Goal: Task Accomplishment & Management: Complete application form

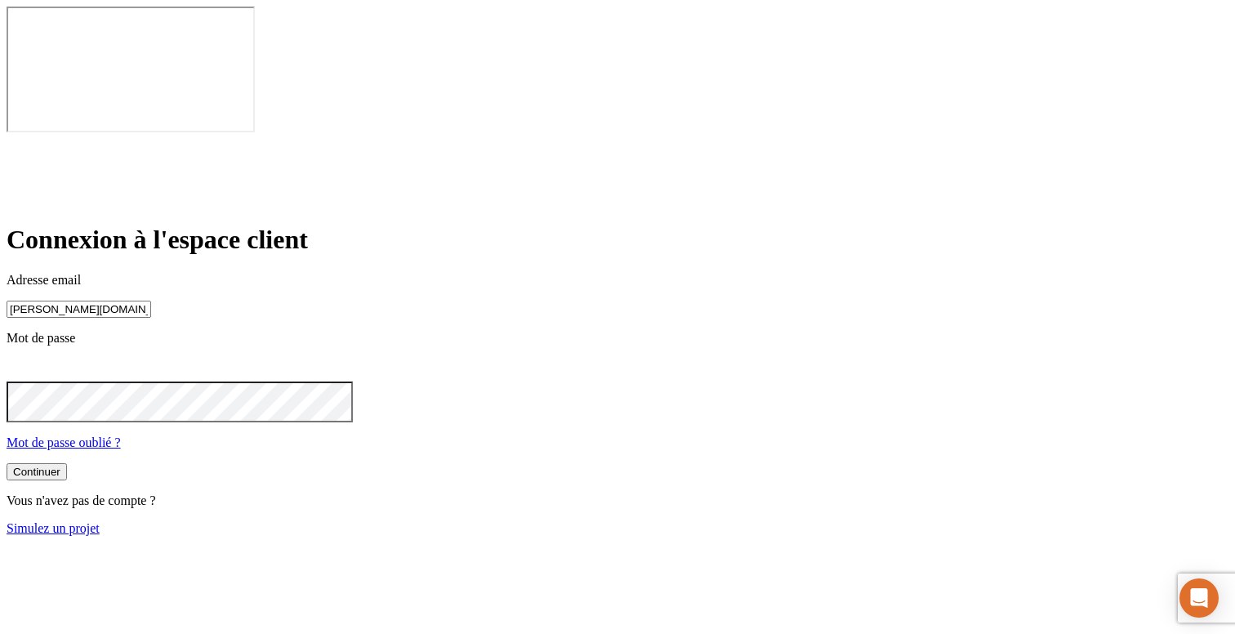
click at [151, 301] on input "[PERSON_NAME][DOMAIN_NAME][EMAIL_ADDRESS][DOMAIN_NAME]" at bounding box center [79, 309] width 145 height 17
type input "[PERSON_NAME][DOMAIN_NAME][EMAIL_ADDRESS][DOMAIN_NAME]"
click at [67, 465] on button "Continuer" at bounding box center [37, 473] width 60 height 17
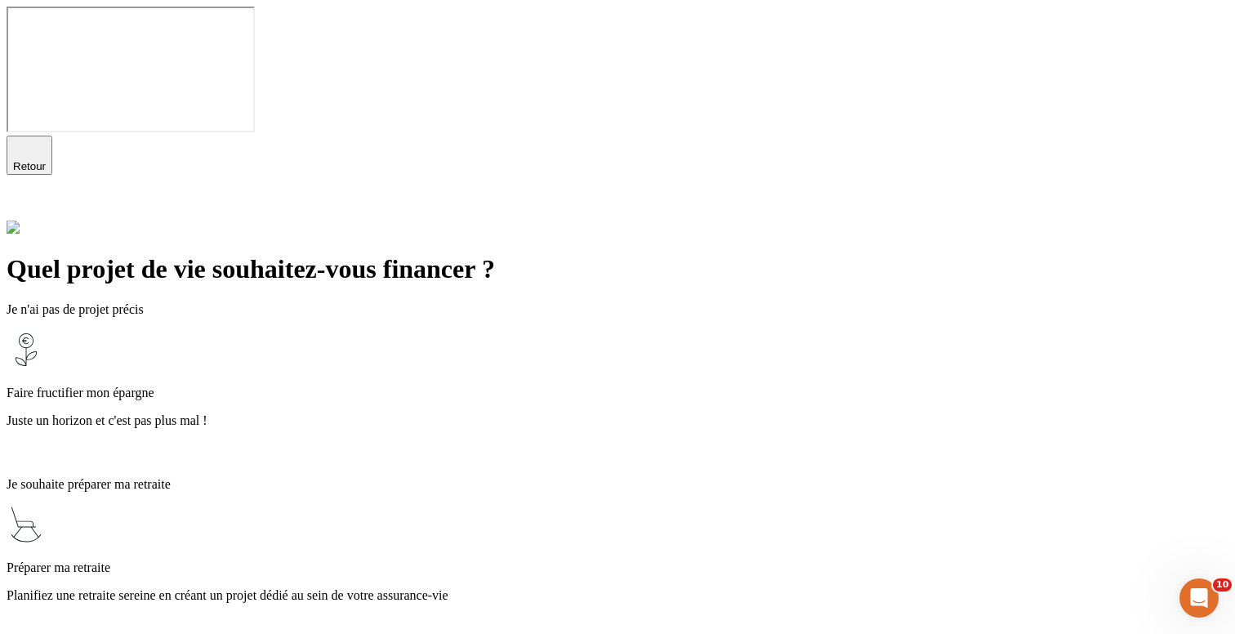
click at [484, 330] on div "Faire fructifier mon épargne Juste un horizon et c'est pas plus mal !" at bounding box center [618, 397] width 1222 height 134
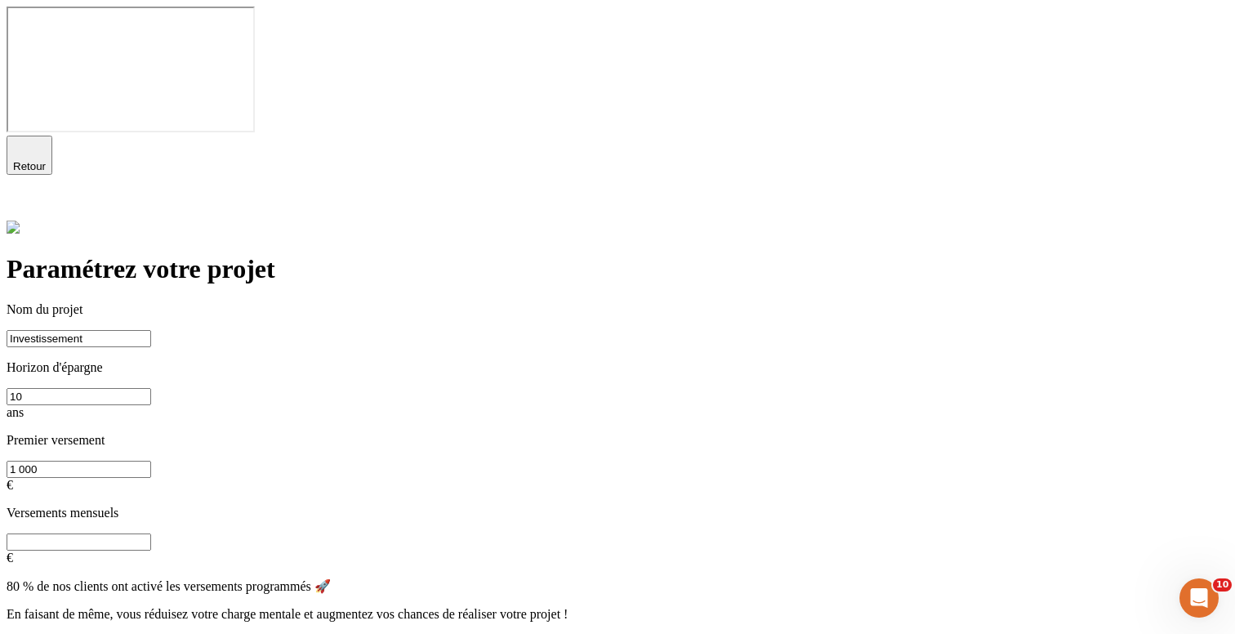
click at [151, 533] on input "text" at bounding box center [79, 541] width 145 height 17
type input "55"
click at [67, 633] on button "Continuer" at bounding box center [37, 643] width 60 height 17
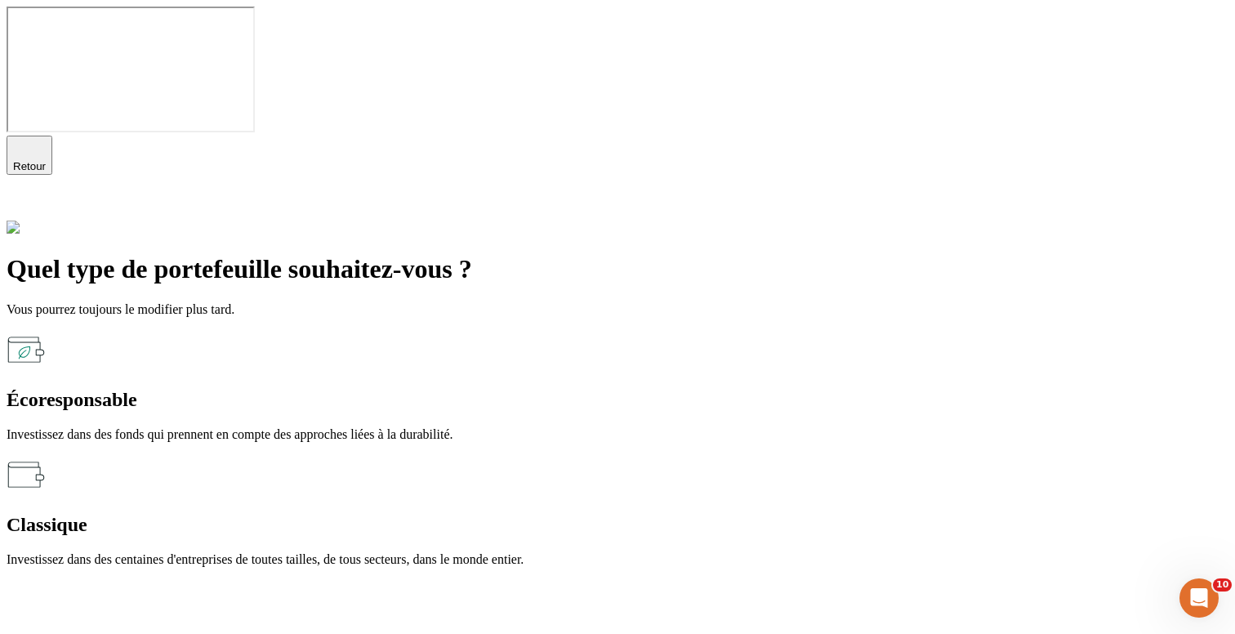
click at [515, 330] on div "Écoresponsable Investissez dans des fonds qui prennent en compte des approches …" at bounding box center [618, 386] width 1222 height 112
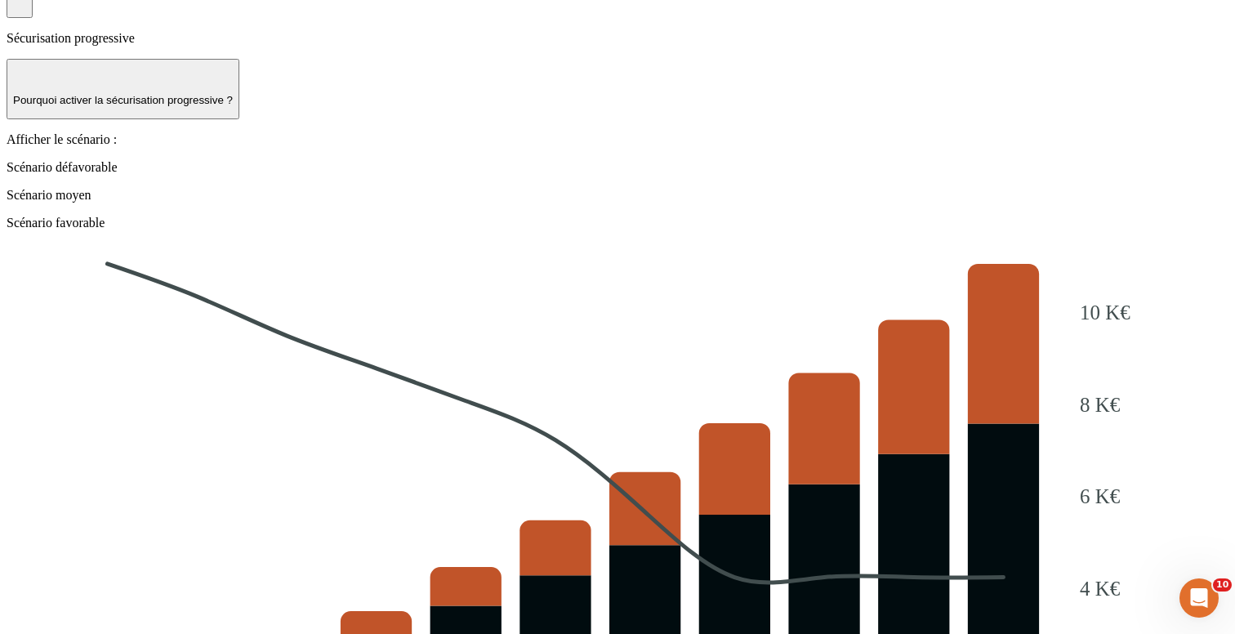
scroll to position [1532, 0]
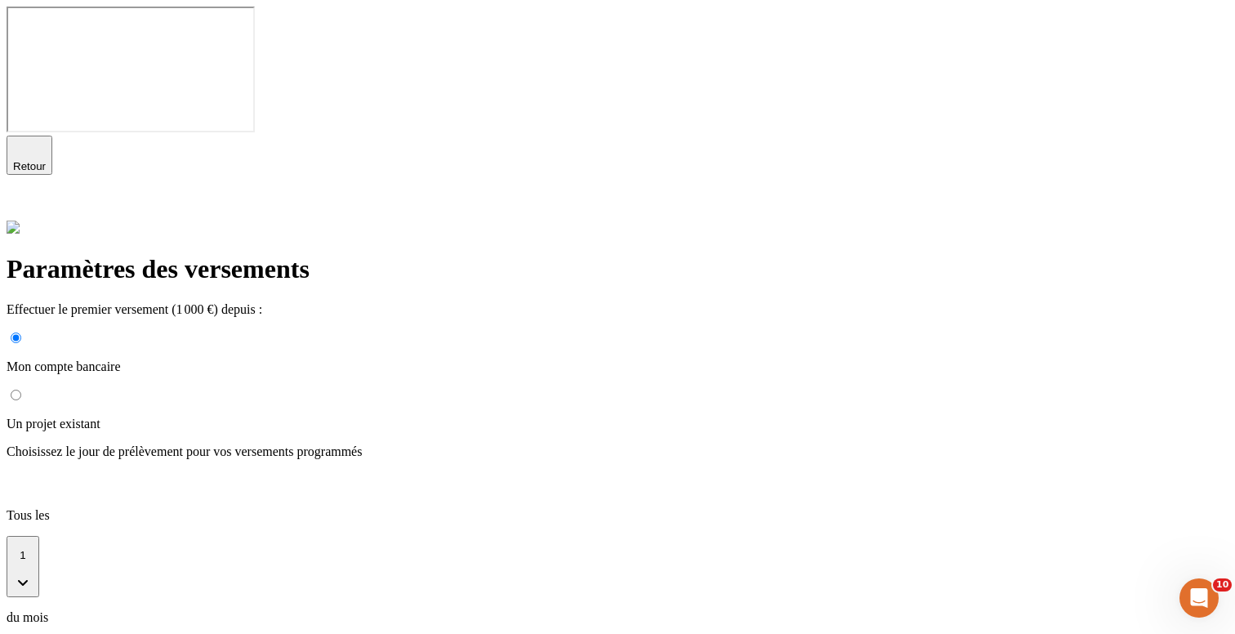
scroll to position [280, 0]
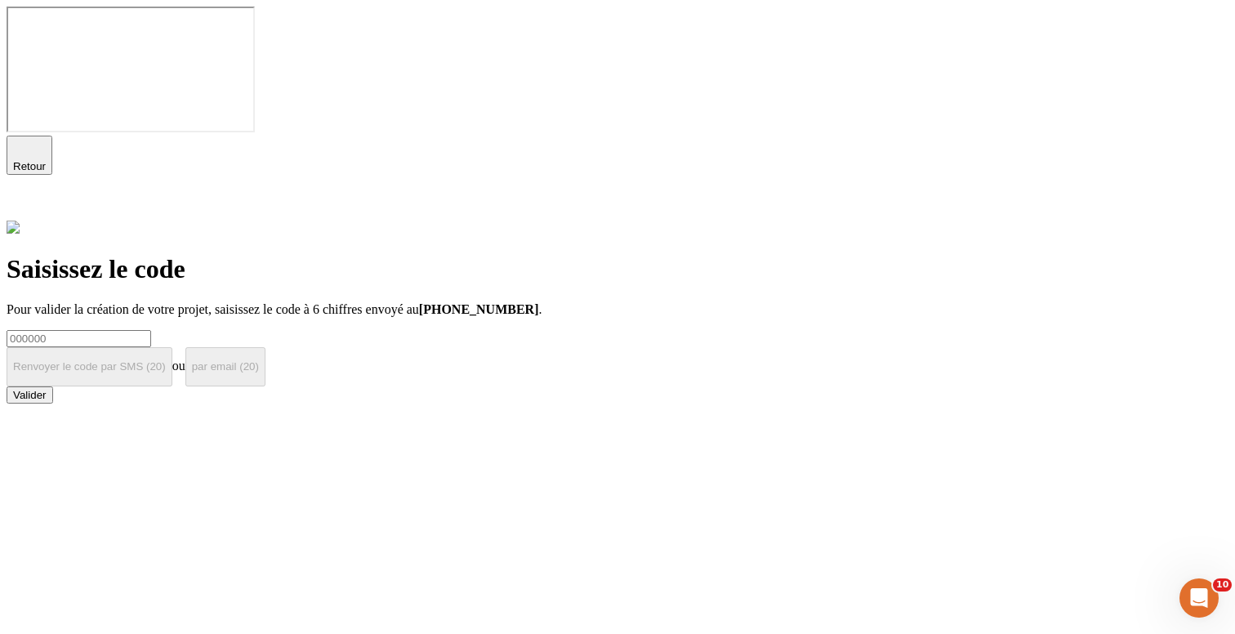
click at [151, 330] on input at bounding box center [79, 338] width 145 height 17
type input "000000"
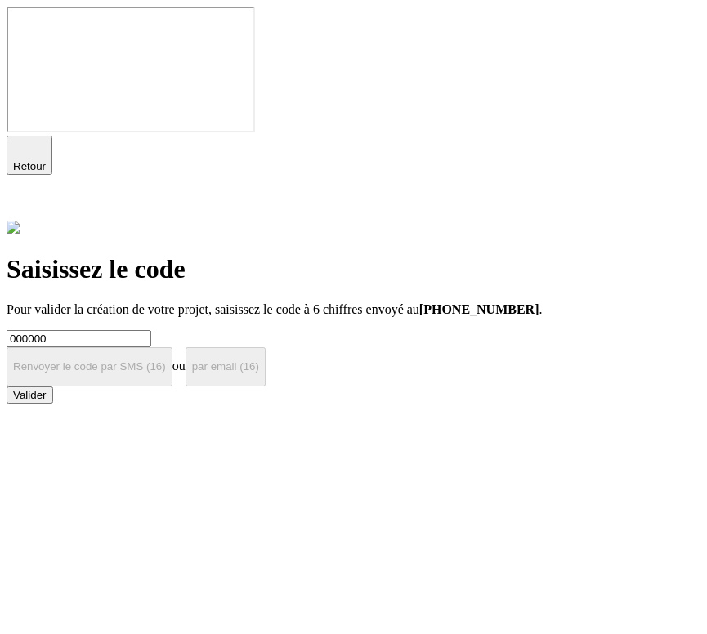
click at [53, 404] on button "Valider" at bounding box center [30, 394] width 47 height 17
